Goal: Task Accomplishment & Management: Use online tool/utility

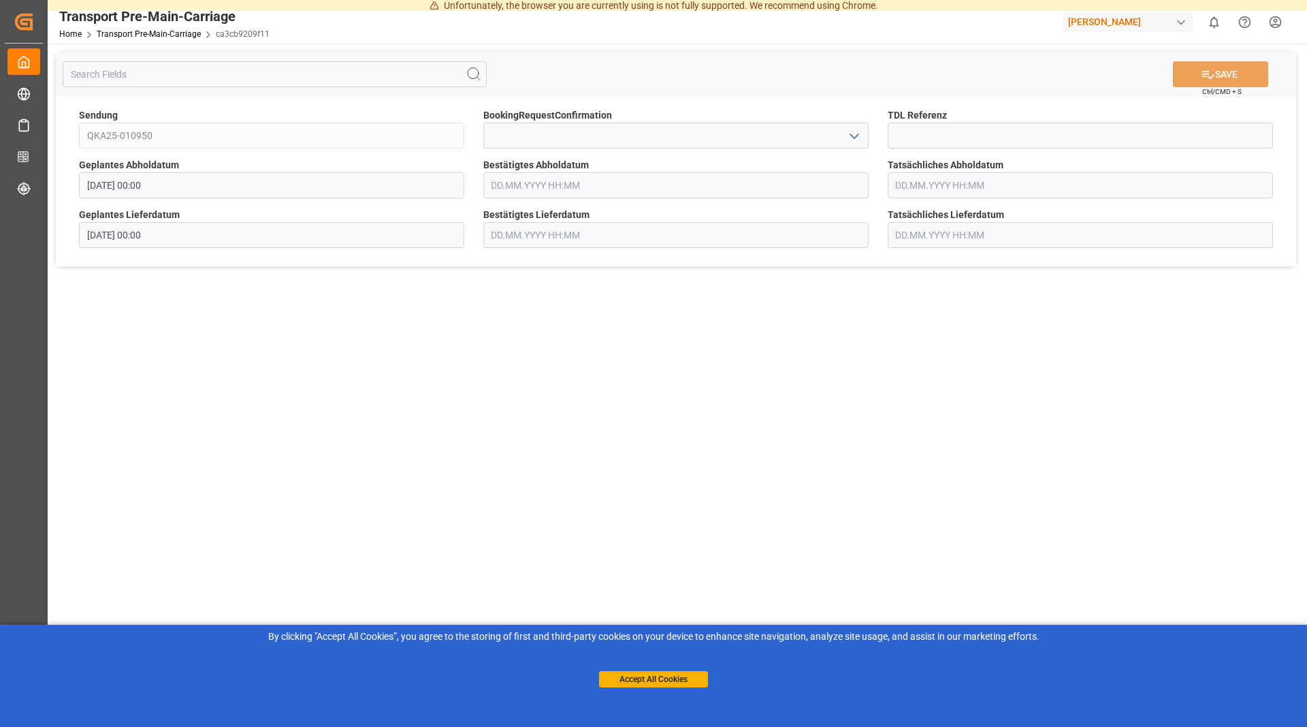
click at [833, 190] on input "text" at bounding box center [675, 185] width 385 height 26
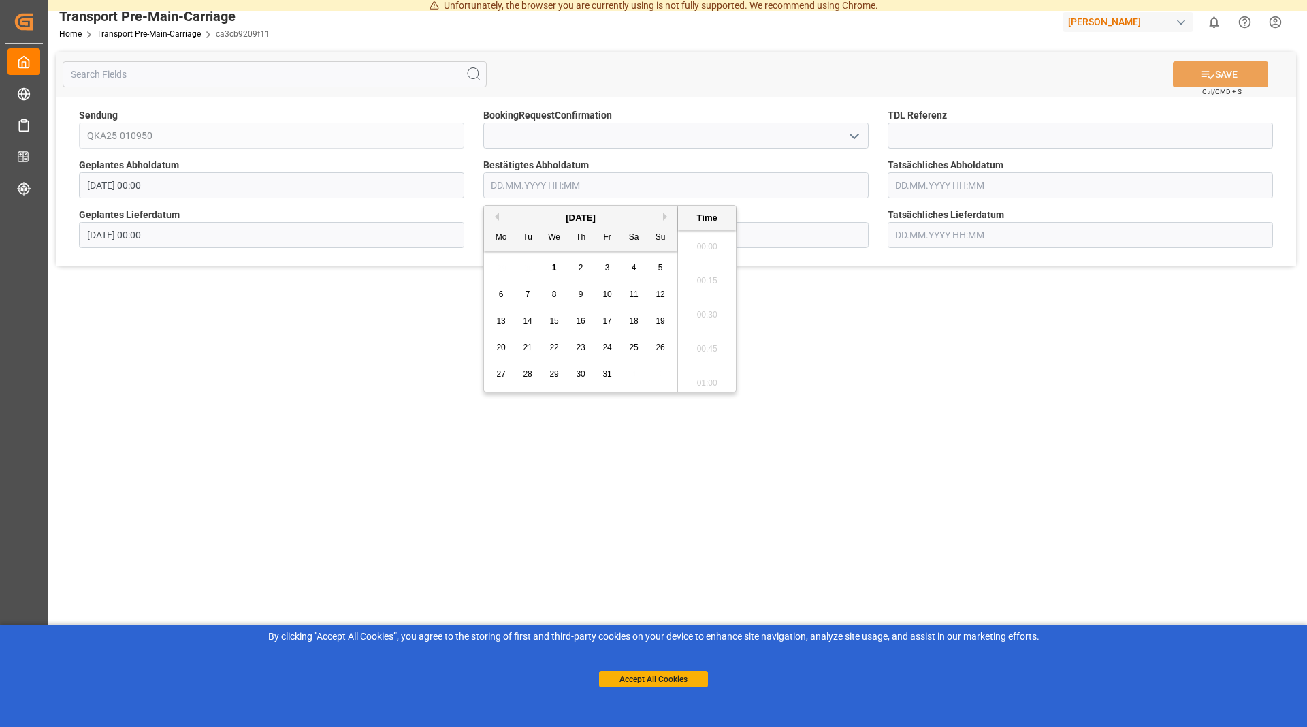
scroll to position [1468, 0]
click at [498, 297] on div "6" at bounding box center [501, 295] width 17 height 16
type input "[DATE] 00:00"
drag, startPoint x: 937, startPoint y: 375, endPoint x: 1000, endPoint y: 311, distance: 89.6
click at [938, 374] on main "SAVE Ctrl/CMD + S Sendung QKA25-010950 BookingRequestConfirmation TDL Referenz …" at bounding box center [676, 381] width 1257 height 675
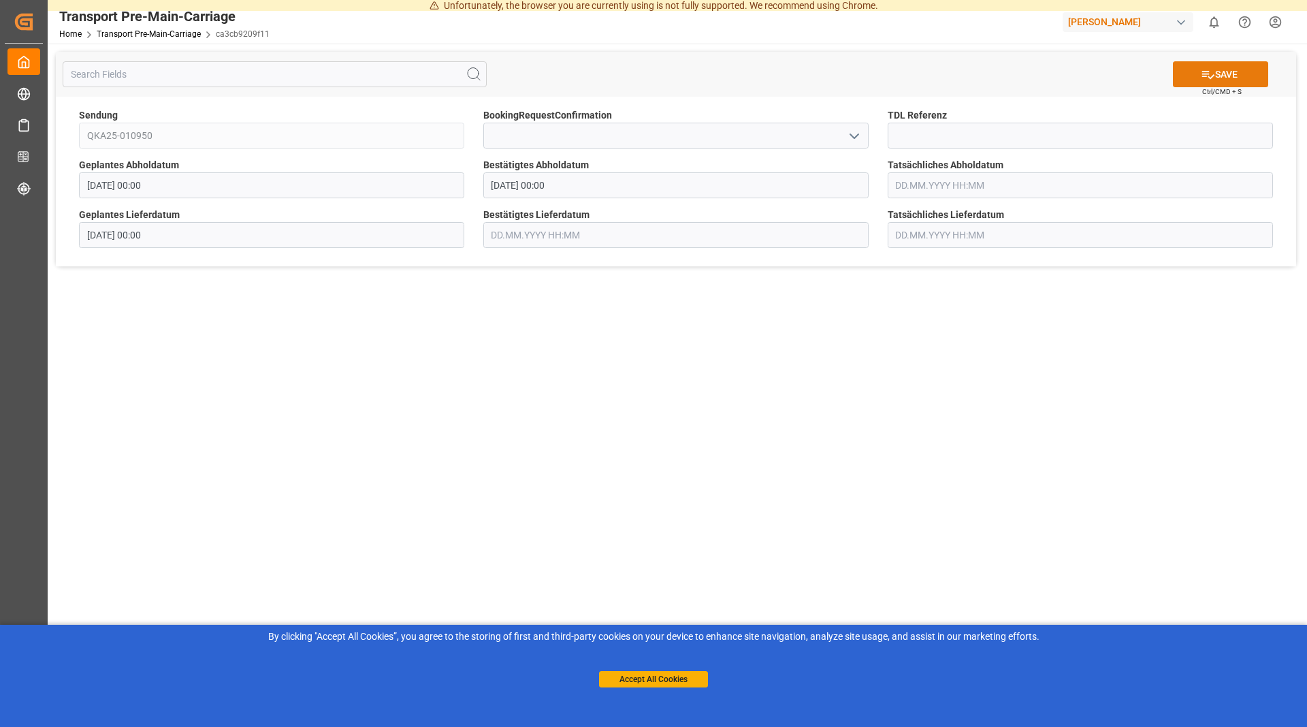
click at [1230, 74] on button "SAVE" at bounding box center [1220, 74] width 95 height 26
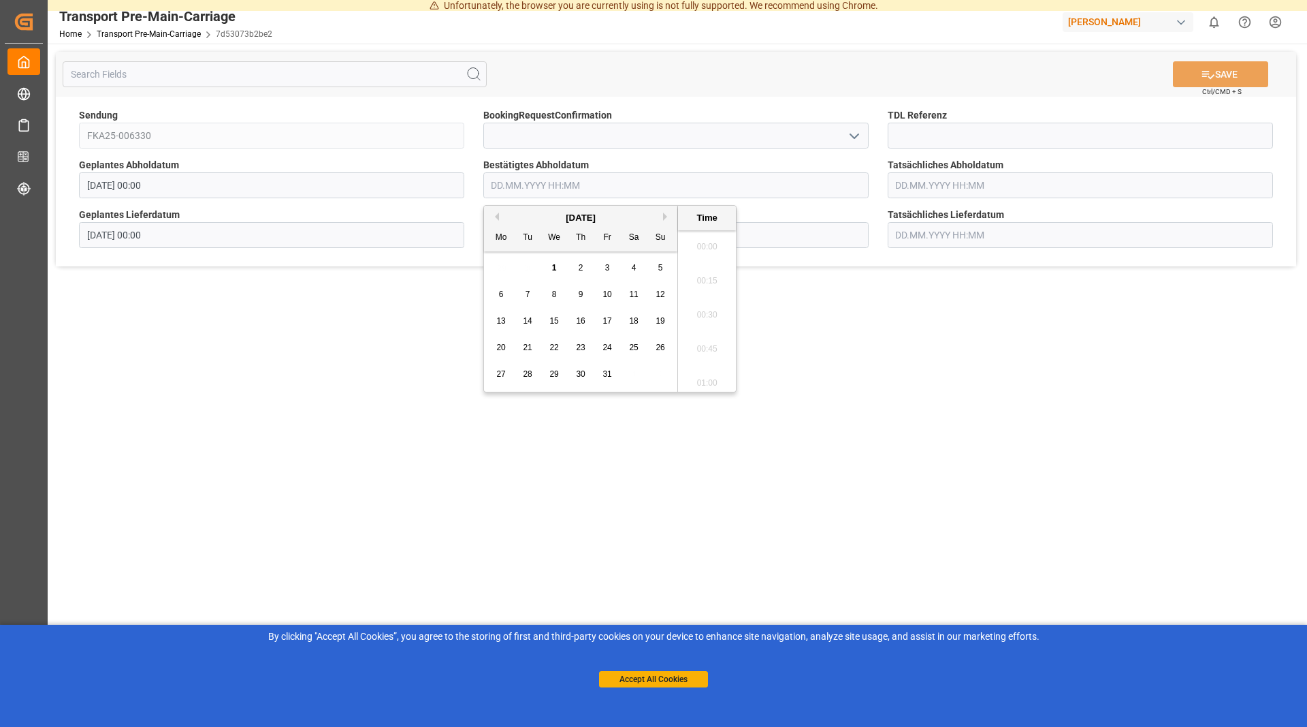
drag, startPoint x: 734, startPoint y: 191, endPoint x: 741, endPoint y: 194, distance: 7.6
click at [735, 191] on input "text" at bounding box center [675, 185] width 385 height 26
click at [549, 296] on div "8" at bounding box center [554, 295] width 17 height 16
type input "08.10.2025 00:00"
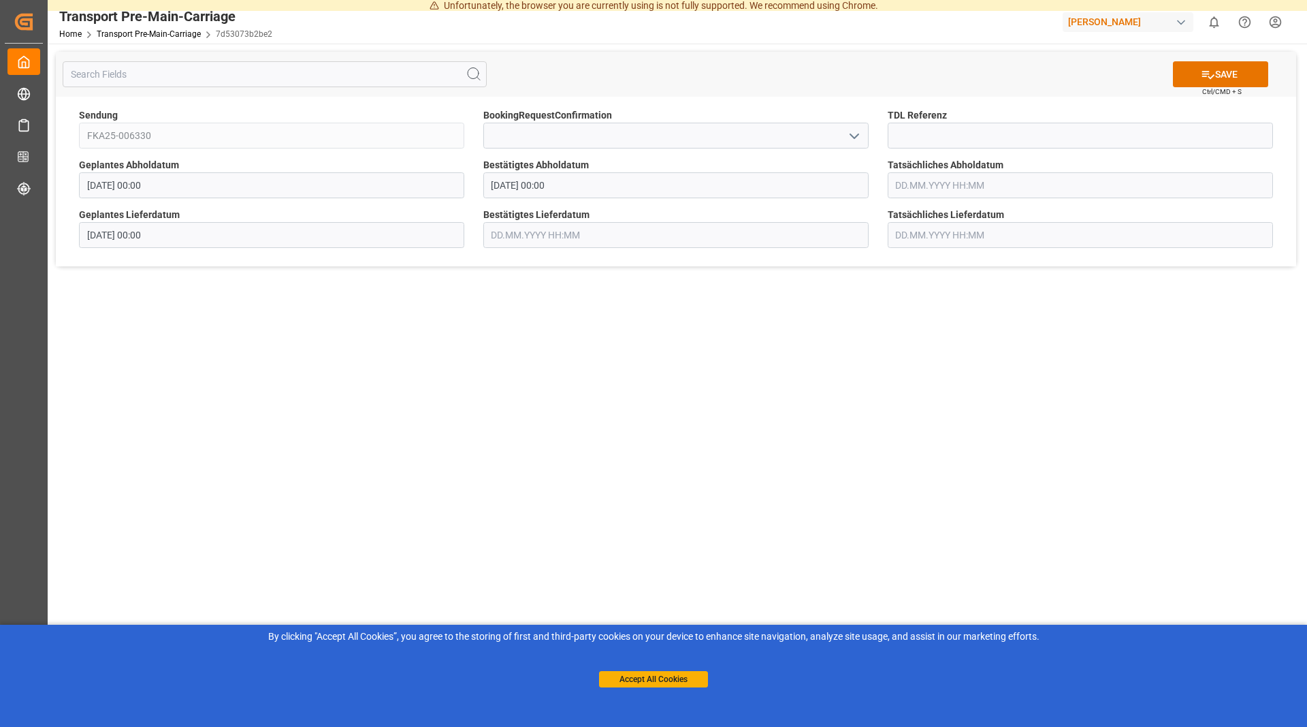
click at [1027, 468] on main "SAVE Ctrl/CMD + S Sendung FKA25-006330 BookingRequestConfirmation TDL Referenz …" at bounding box center [676, 381] width 1257 height 675
click at [1219, 76] on button "SAVE" at bounding box center [1220, 74] width 95 height 26
